Goal: Find specific page/section

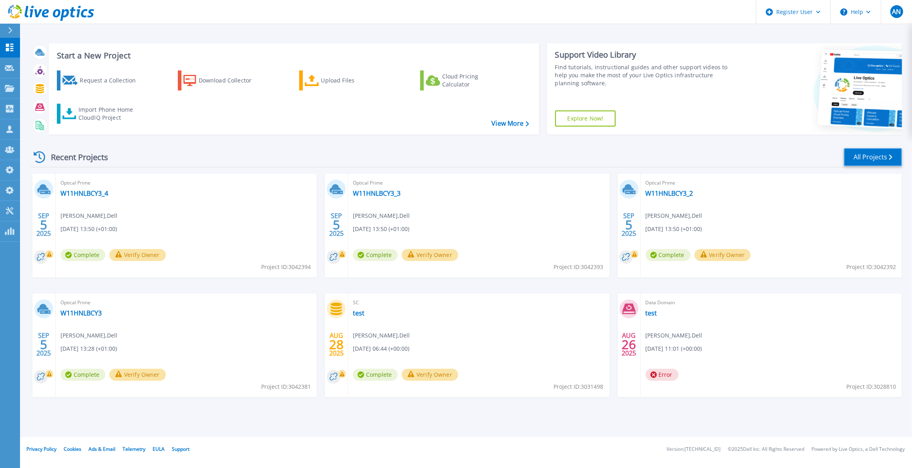
click at [873, 166] on link "All Projects" at bounding box center [873, 157] width 58 height 18
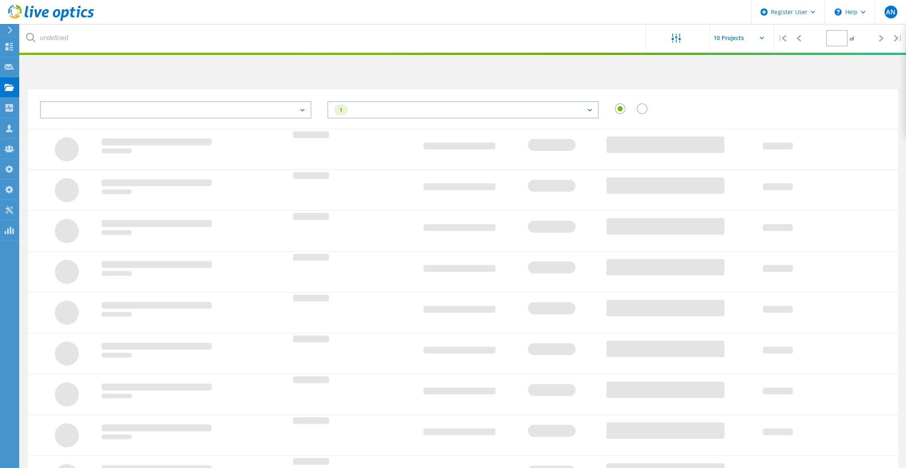
type input "1"
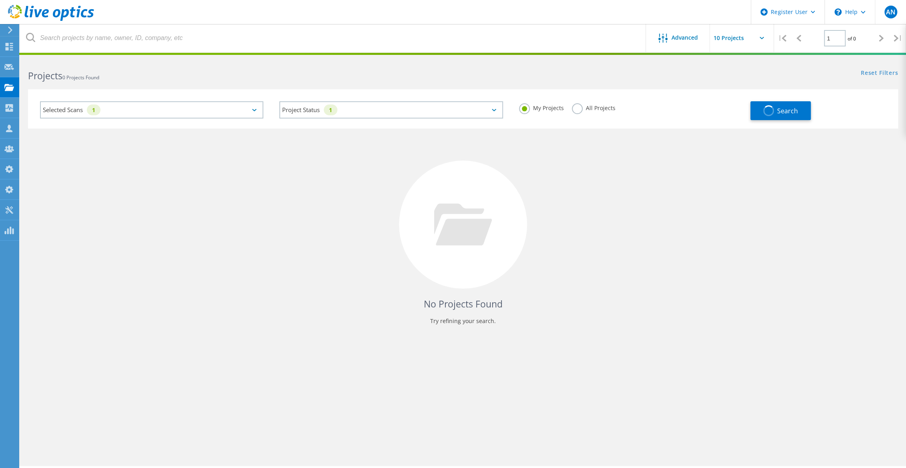
click at [605, 108] on label "All Projects" at bounding box center [594, 107] width 44 height 8
click at [0, 0] on input "All Projects" at bounding box center [0, 0] width 0 height 0
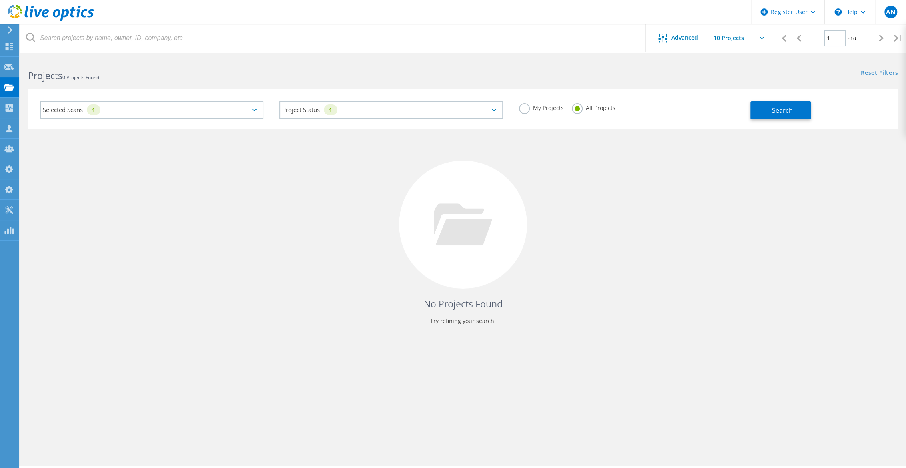
click at [260, 115] on div "Selected Scans 1" at bounding box center [151, 109] width 223 height 17
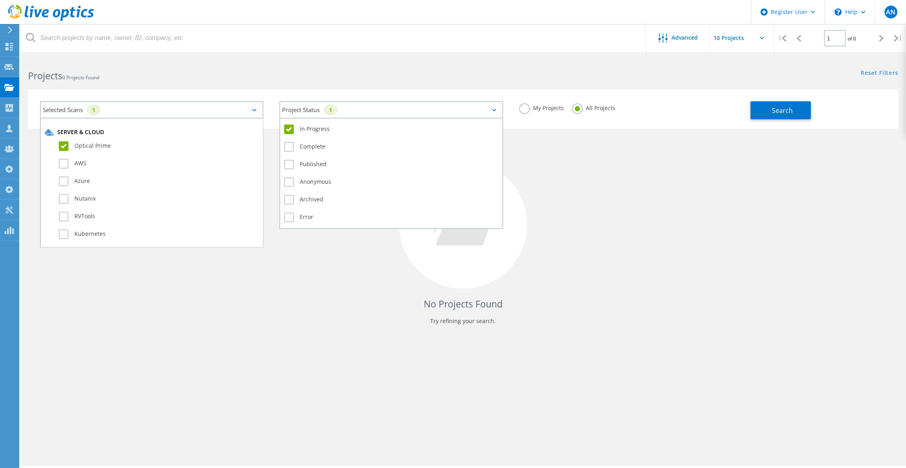
click at [316, 113] on div "Project Status 1" at bounding box center [390, 109] width 223 height 17
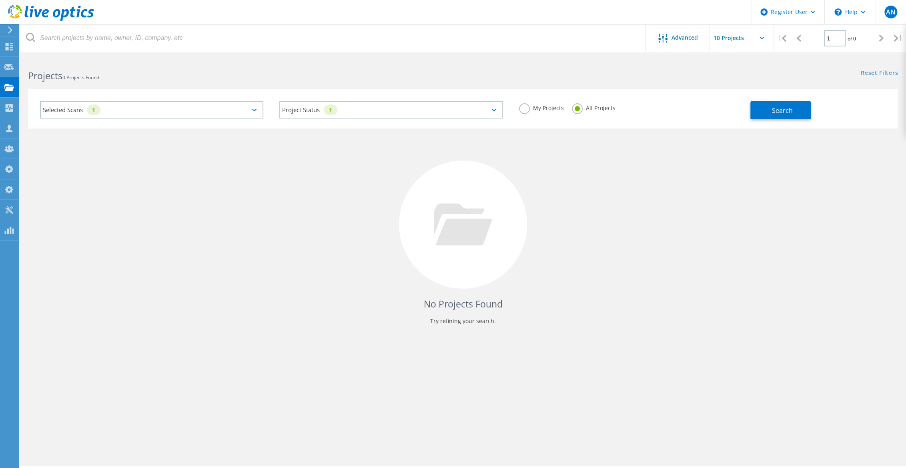
click at [244, 115] on div "Selected Scans 1" at bounding box center [151, 109] width 223 height 17
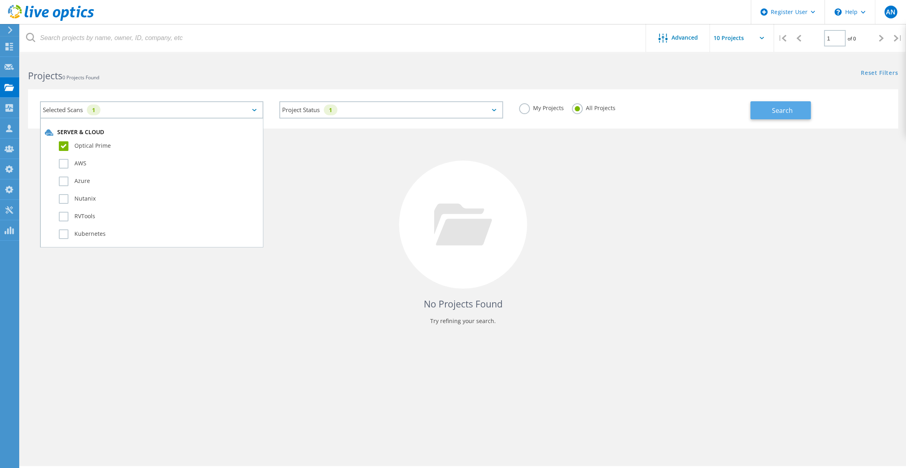
click at [779, 105] on button "Search" at bounding box center [781, 110] width 60 height 18
